Goal: Information Seeking & Learning: Find specific fact

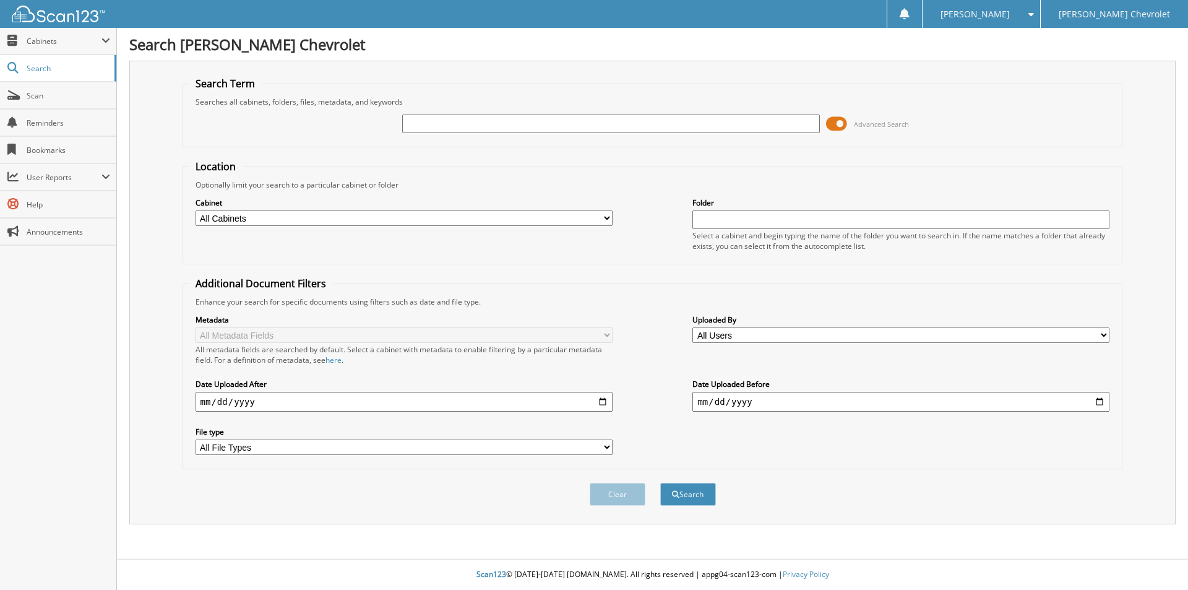
click at [413, 125] on input "text" at bounding box center [610, 123] width 417 height 19
type input "47671"
click at [660, 483] on button "Search" at bounding box center [688, 494] width 56 height 23
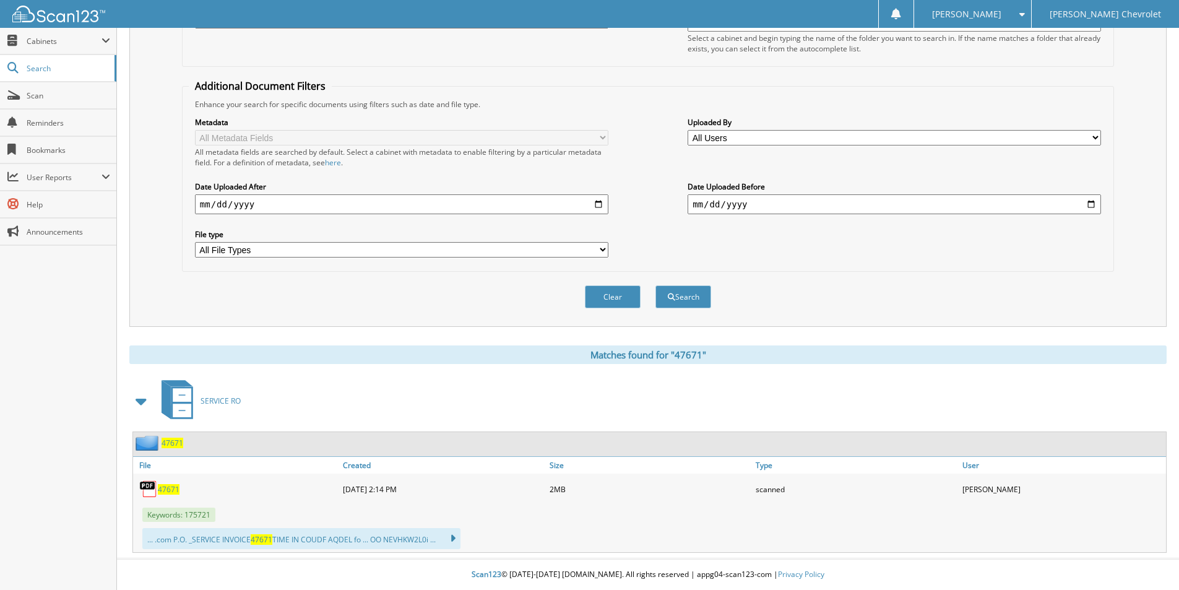
scroll to position [198, 0]
click at [166, 488] on span "47671" at bounding box center [169, 489] width 22 height 11
click at [601, 293] on button "Clear" at bounding box center [613, 296] width 56 height 23
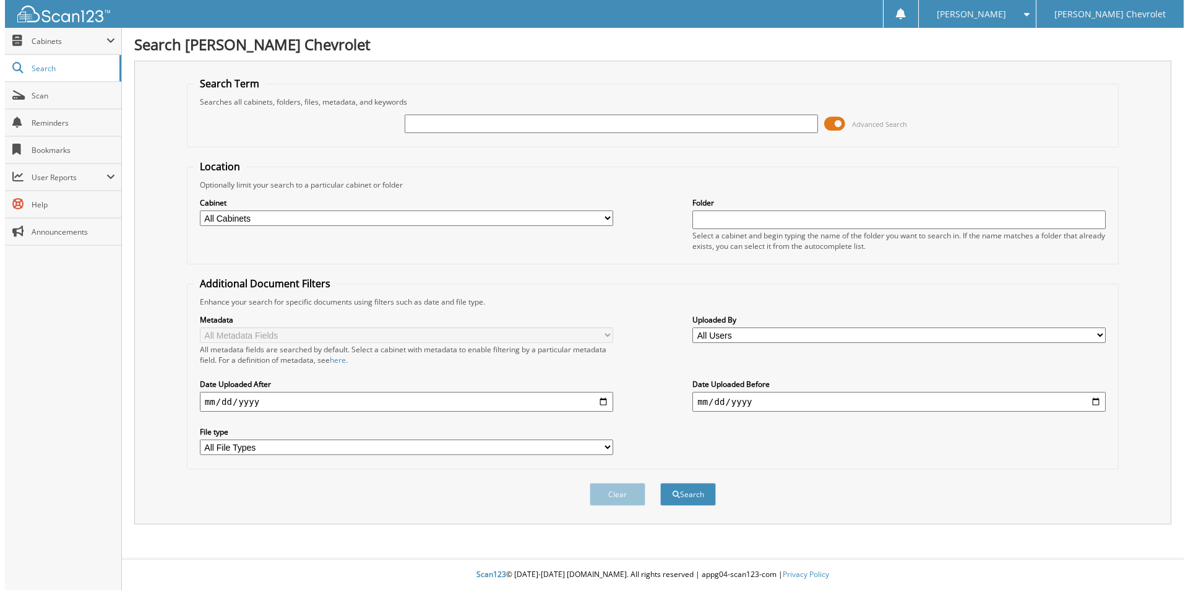
scroll to position [0, 0]
click at [461, 127] on input "text" at bounding box center [610, 123] width 417 height 19
type input "47866"
click at [660, 483] on button "Search" at bounding box center [688, 494] width 56 height 23
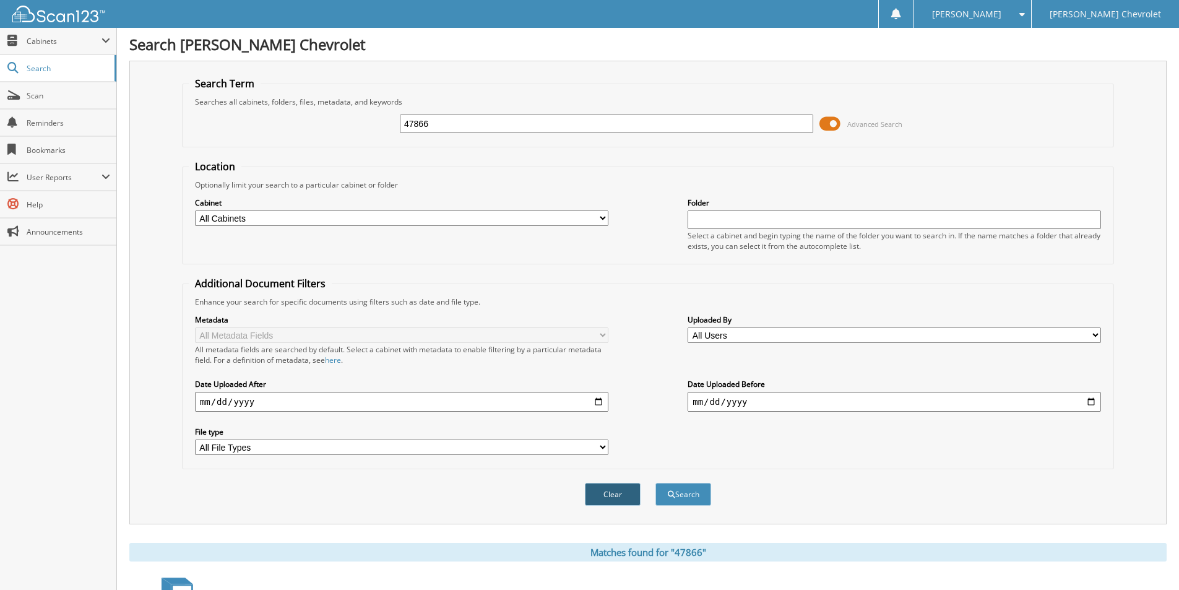
click at [599, 500] on button "Clear" at bounding box center [613, 494] width 56 height 23
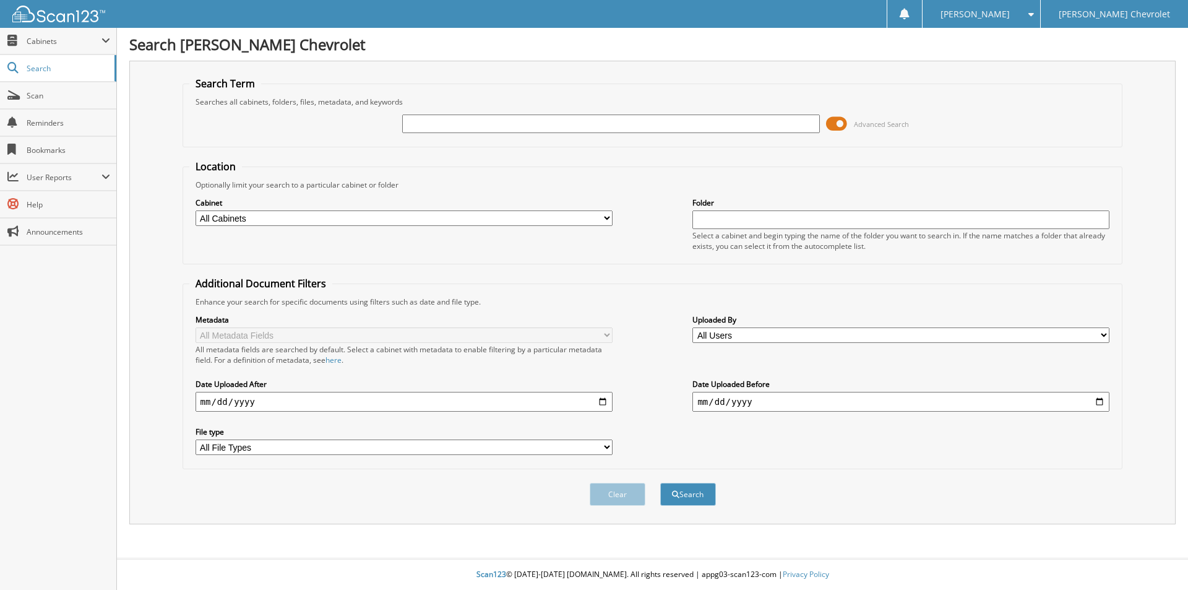
click at [429, 122] on input "text" at bounding box center [610, 123] width 417 height 19
type input "47866"
click at [682, 495] on button "Search" at bounding box center [688, 494] width 56 height 23
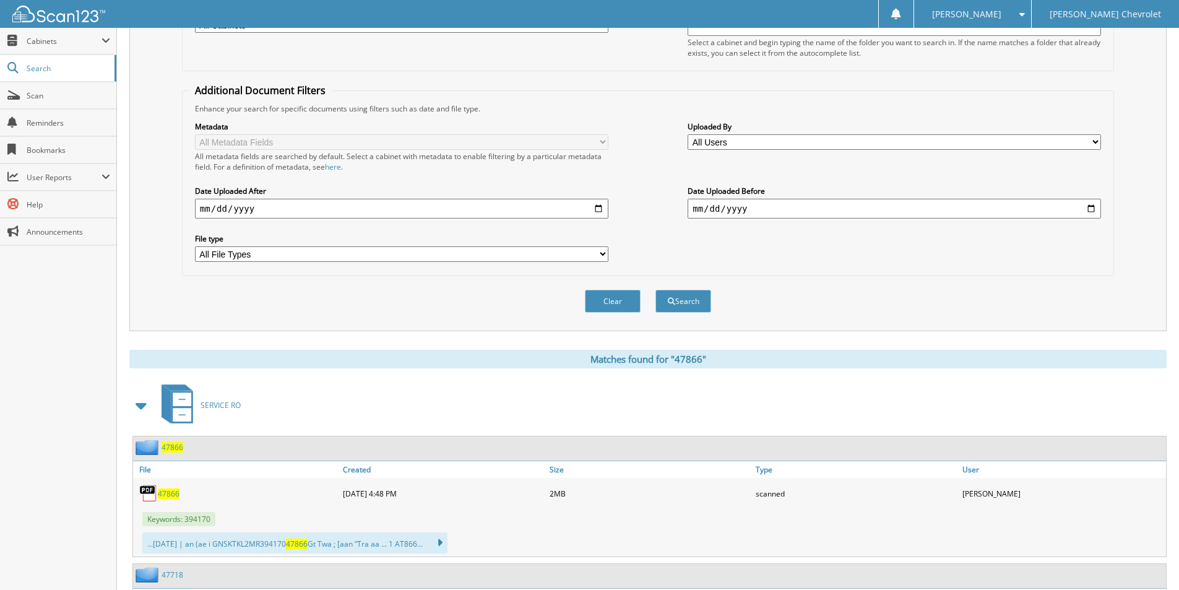
scroll to position [241, 0]
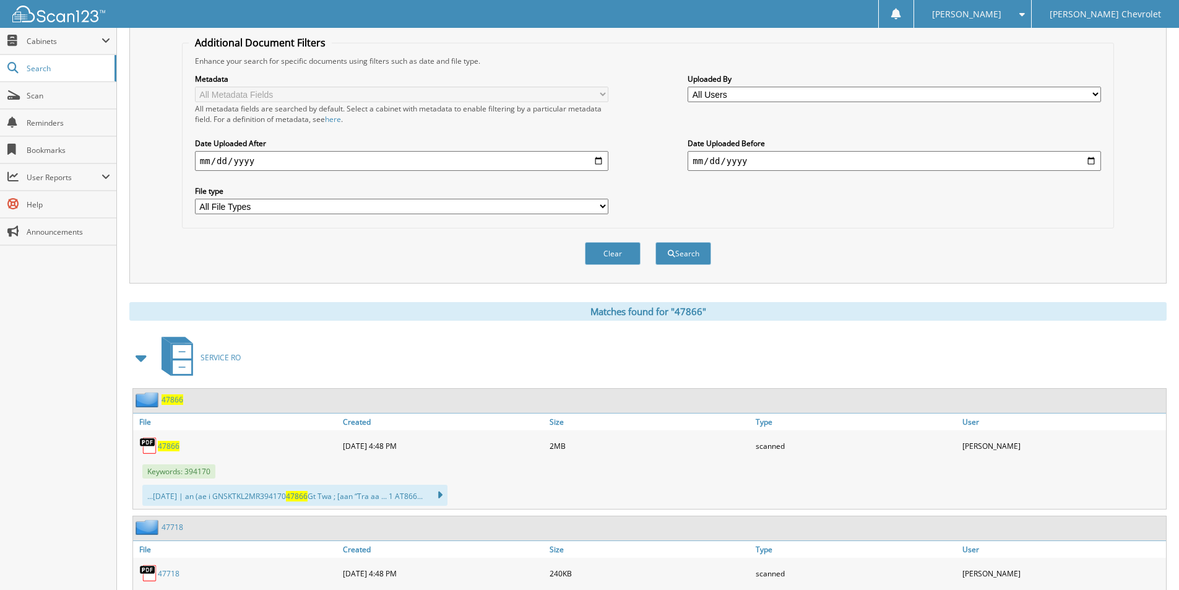
click at [168, 447] on span "47866" at bounding box center [169, 445] width 22 height 11
click at [165, 570] on link "47718" at bounding box center [169, 573] width 22 height 11
click at [599, 256] on button "Clear" at bounding box center [613, 253] width 56 height 23
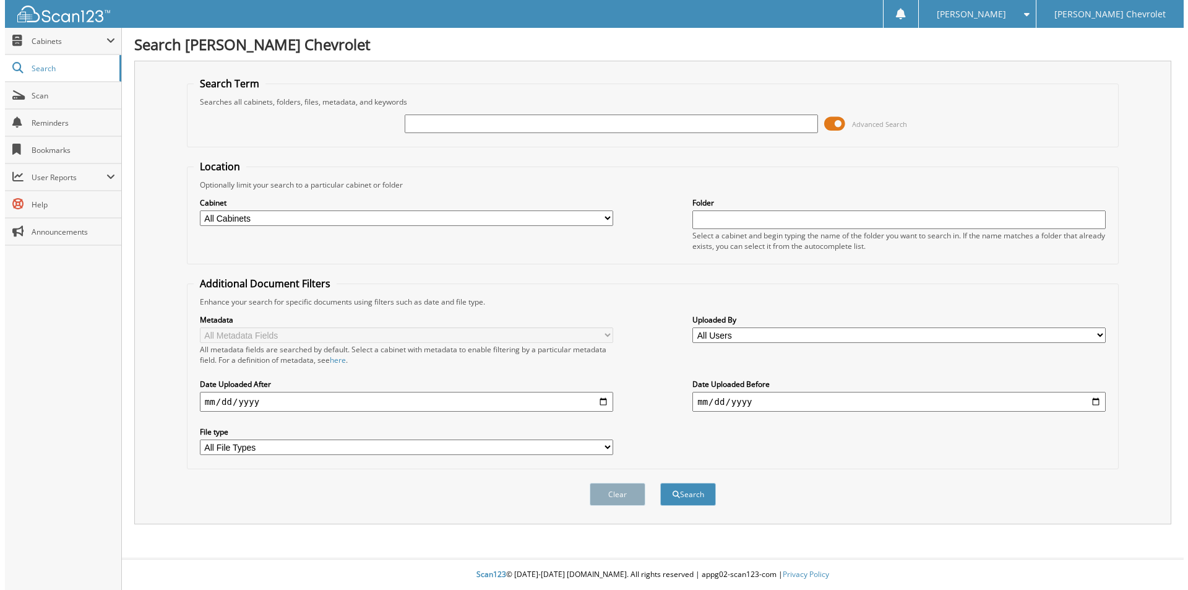
scroll to position [0, 0]
click at [427, 127] on input "text" at bounding box center [610, 123] width 417 height 19
type input "47898"
click at [660, 483] on button "Search" at bounding box center [688, 494] width 56 height 23
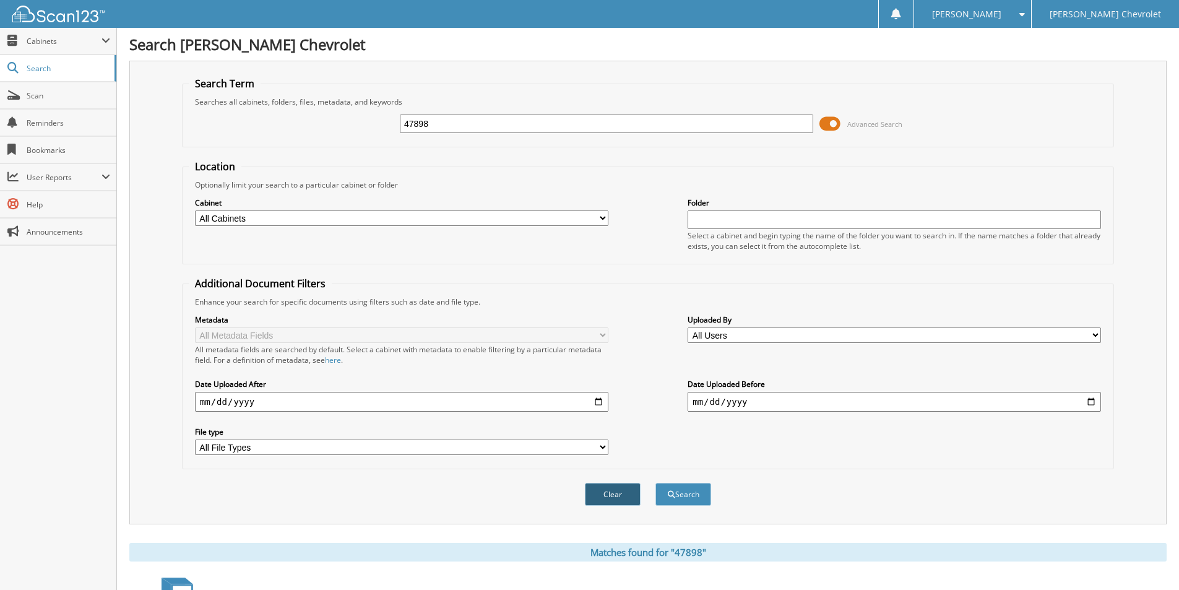
click at [595, 494] on button "Clear" at bounding box center [613, 494] width 56 height 23
